Goal: Navigation & Orientation: Find specific page/section

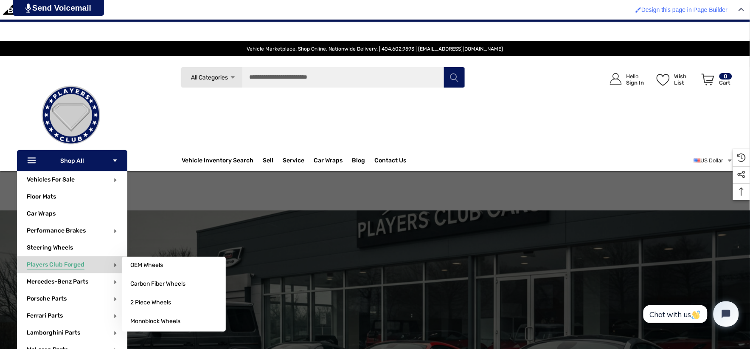
click at [73, 265] on span "Players Club Forged" at bounding box center [56, 265] width 58 height 9
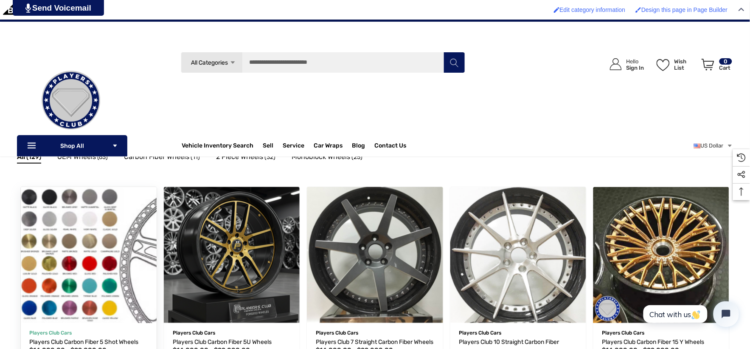
scroll to position [141, 0]
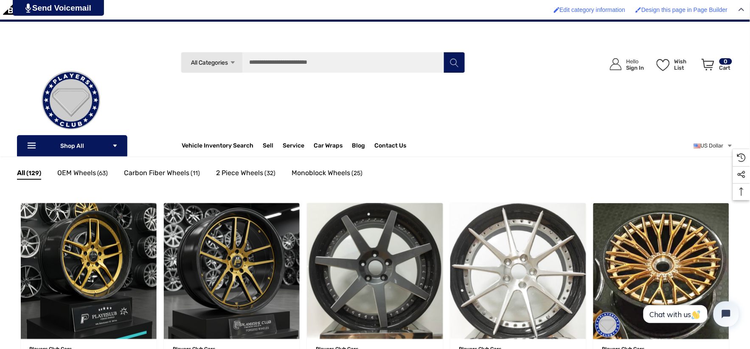
click at [73, 115] on img at bounding box center [70, 100] width 85 height 85
